Goal: Register for event/course

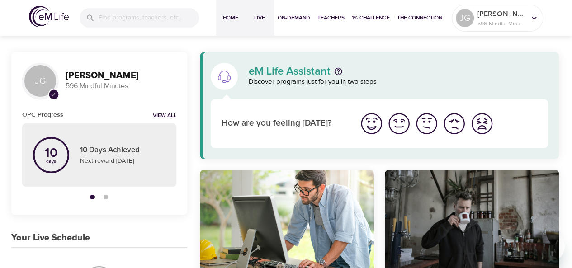
click at [260, 17] on span "Live" at bounding box center [260, 18] width 22 height 10
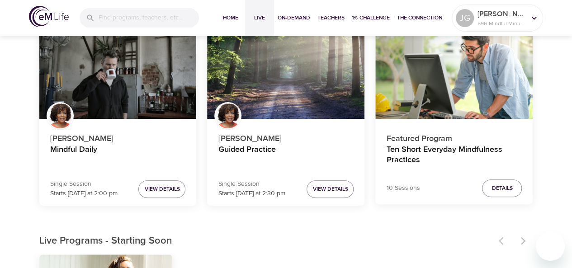
scroll to position [86, 0]
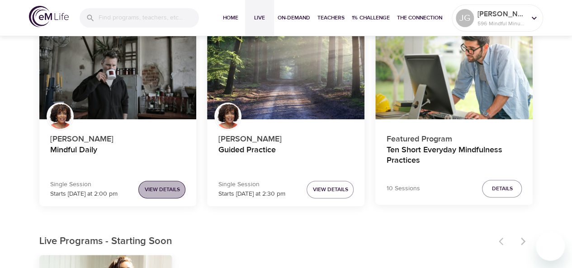
click at [177, 189] on span "View Details" at bounding box center [161, 190] width 35 height 10
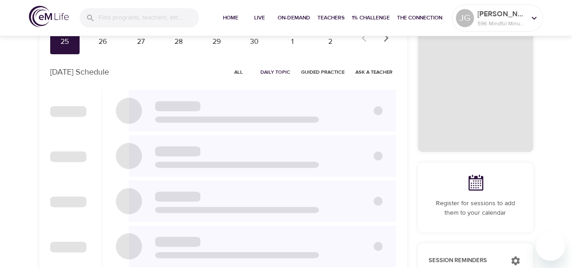
checkbox input "true"
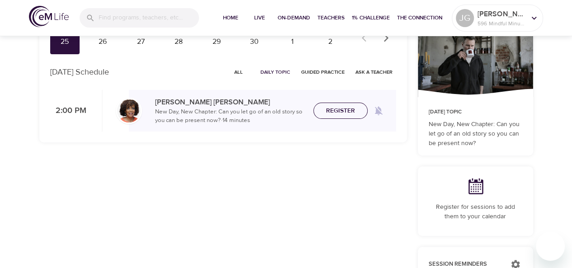
click at [353, 112] on span "Register" at bounding box center [340, 110] width 29 height 11
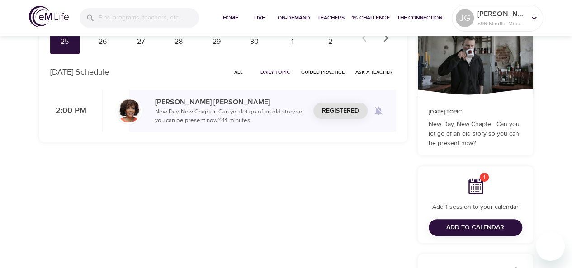
click at [477, 228] on span "Add to Calendar" at bounding box center [476, 227] width 58 height 11
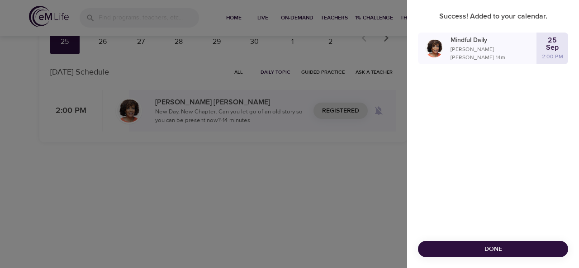
click at [491, 247] on span "Done" at bounding box center [493, 249] width 136 height 11
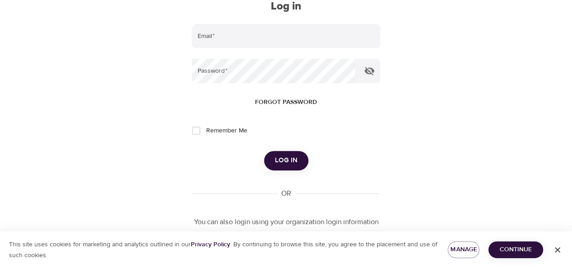
scroll to position [34, 0]
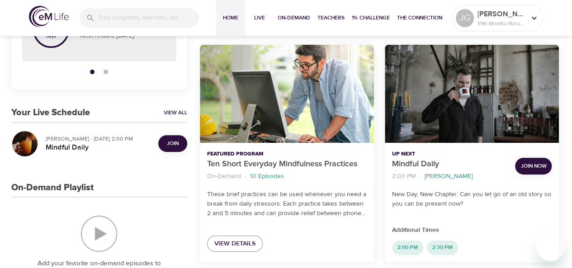
scroll to position [126, 0]
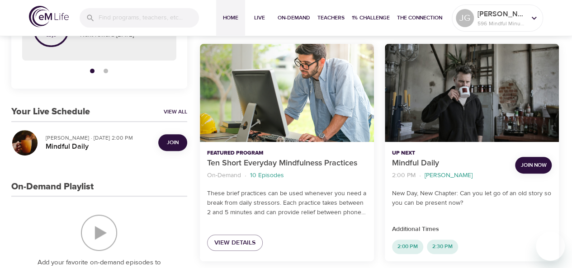
click at [168, 145] on span "Join" at bounding box center [173, 143] width 12 height 10
